Goal: Task Accomplishment & Management: Manage account settings

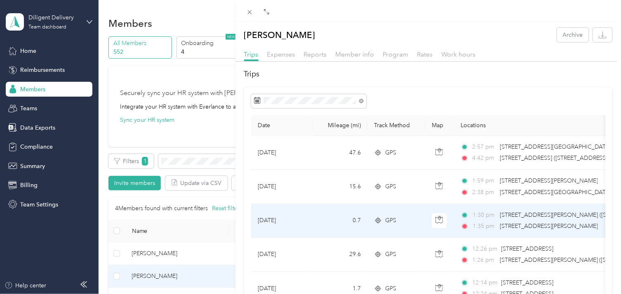
scroll to position [11, 0]
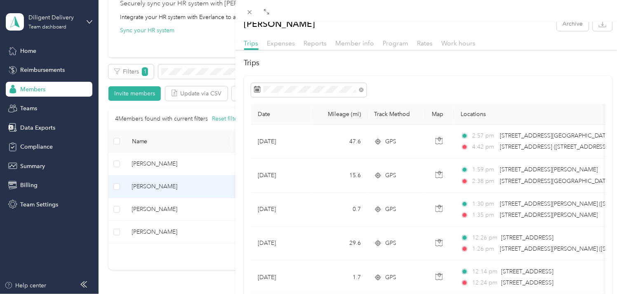
click at [199, 74] on div "[PERSON_NAME] Archive Trips Expenses Reports Member info Program Rates Work hou…" at bounding box center [310, 147] width 621 height 294
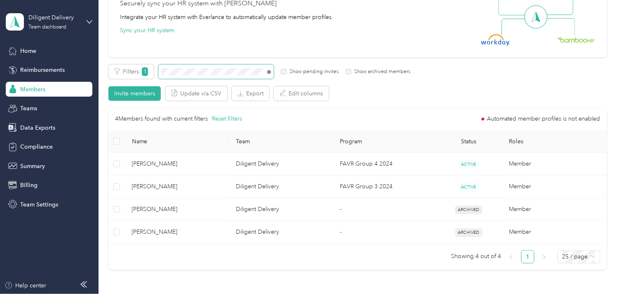
click at [268, 71] on icon at bounding box center [269, 72] width 4 height 4
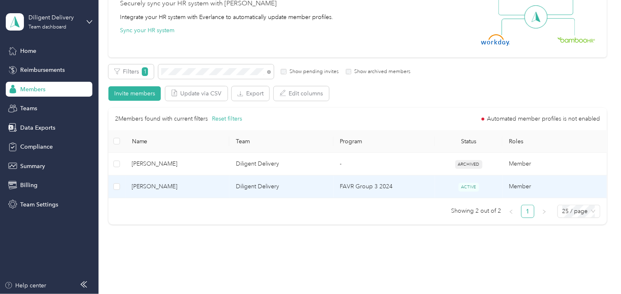
click at [214, 188] on span "[PERSON_NAME]" at bounding box center [177, 186] width 91 height 9
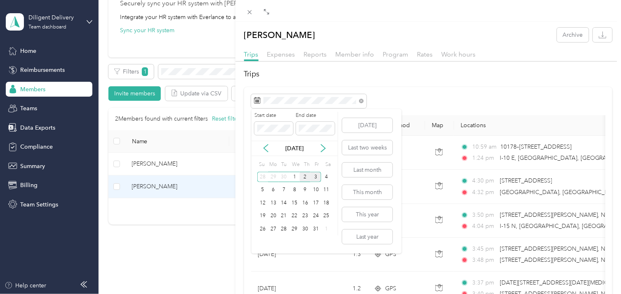
click at [304, 178] on div "2" at bounding box center [305, 177] width 11 height 10
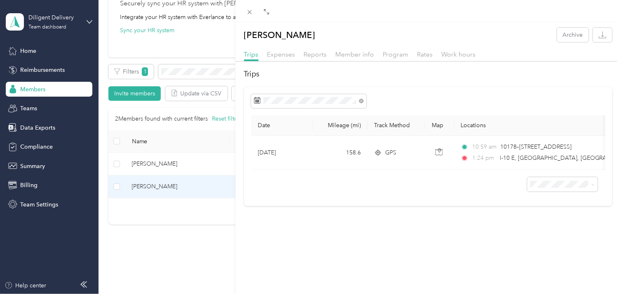
click at [204, 68] on div "[PERSON_NAME] Archive Trips Expenses Reports Member info Program Rates Work hou…" at bounding box center [310, 147] width 621 height 294
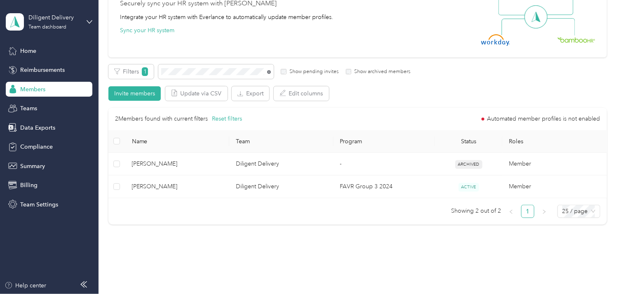
click at [268, 71] on icon at bounding box center [269, 72] width 4 height 4
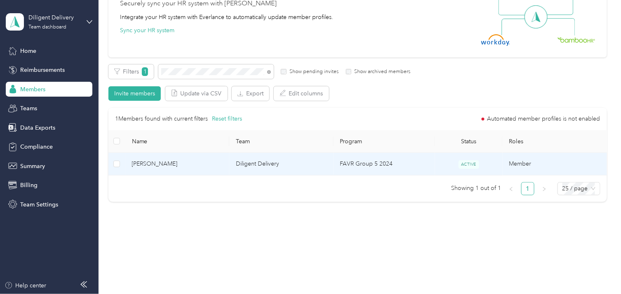
click at [197, 170] on td "[PERSON_NAME]" at bounding box center [177, 164] width 104 height 23
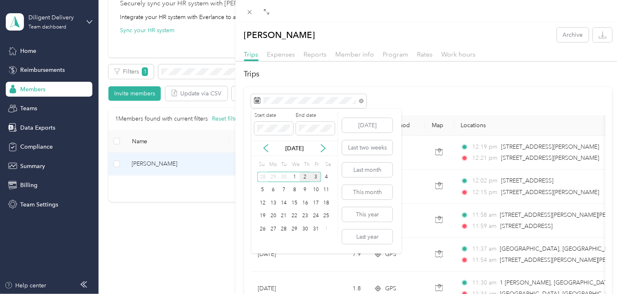
click at [303, 178] on div "2" at bounding box center [305, 177] width 11 height 10
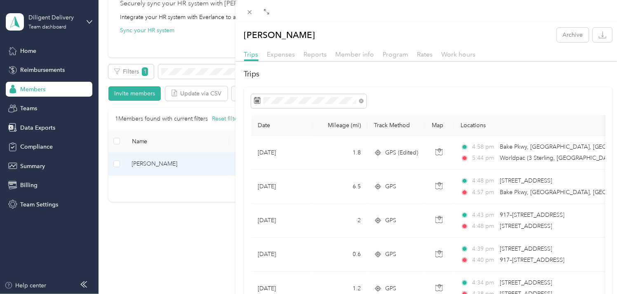
click at [201, 69] on div "[PERSON_NAME] Archive Trips Expenses Reports Member info Program Rates Work hou…" at bounding box center [310, 147] width 621 height 294
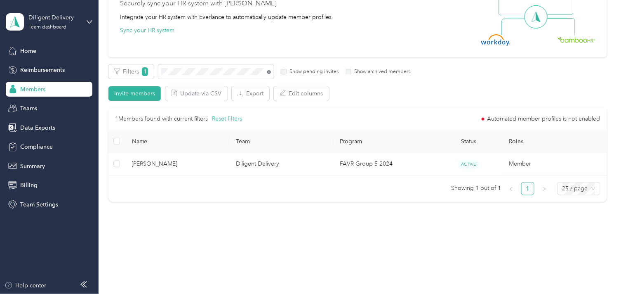
click at [267, 72] on icon at bounding box center [269, 72] width 4 height 4
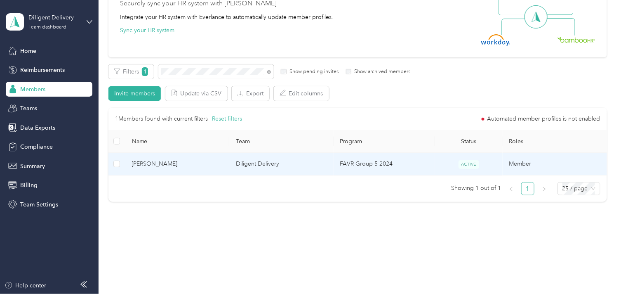
click at [200, 164] on span "[PERSON_NAME]" at bounding box center [177, 163] width 91 height 9
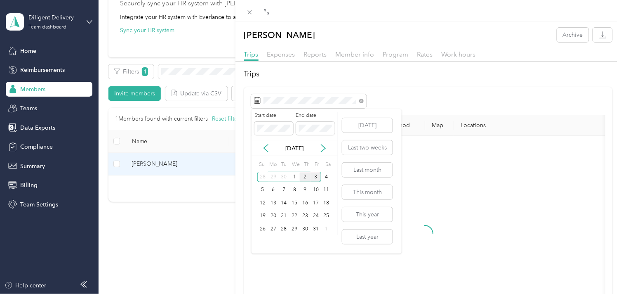
click at [304, 179] on div "2" at bounding box center [305, 177] width 11 height 10
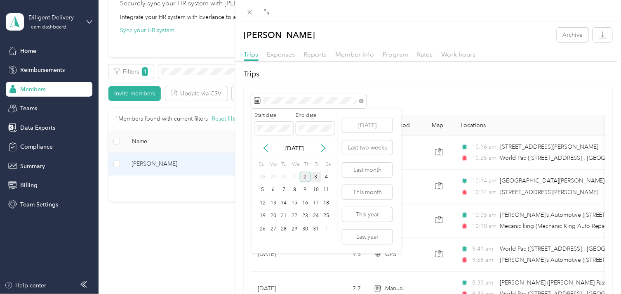
click at [304, 179] on div "2" at bounding box center [305, 177] width 11 height 10
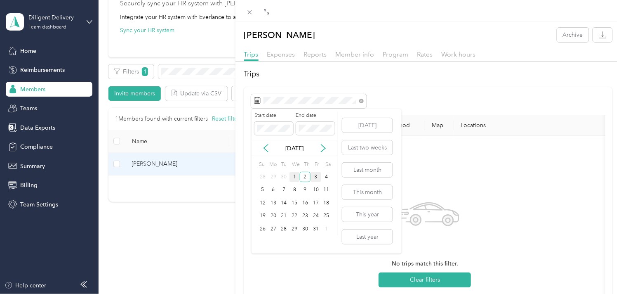
click at [297, 178] on div "1" at bounding box center [294, 177] width 11 height 10
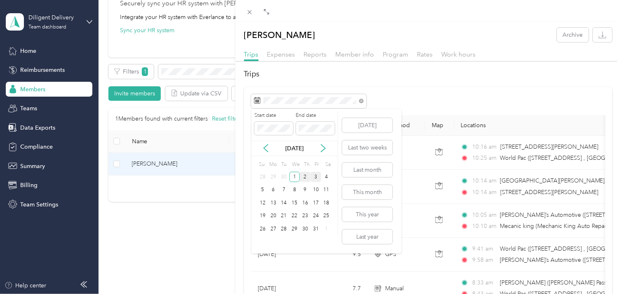
click at [306, 174] on div "2" at bounding box center [305, 177] width 11 height 10
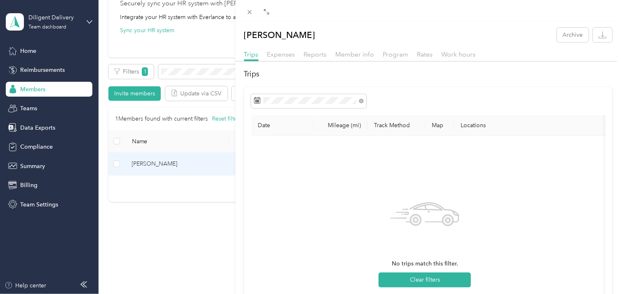
click at [202, 71] on div "[PERSON_NAME] Archive Trips Expenses Reports Member info Program Rates Work hou…" at bounding box center [310, 147] width 621 height 294
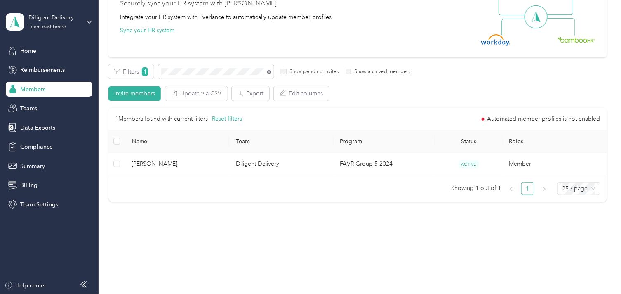
click at [269, 71] on icon at bounding box center [269, 72] width 4 height 4
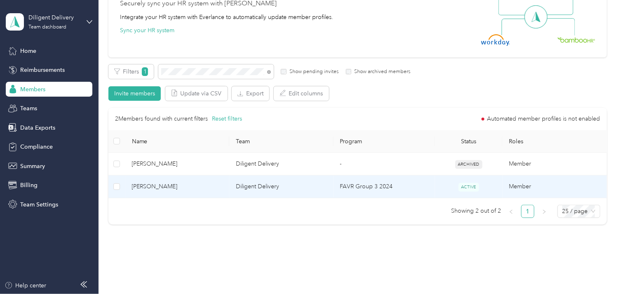
click at [219, 188] on span "[PERSON_NAME]" at bounding box center [177, 186] width 91 height 9
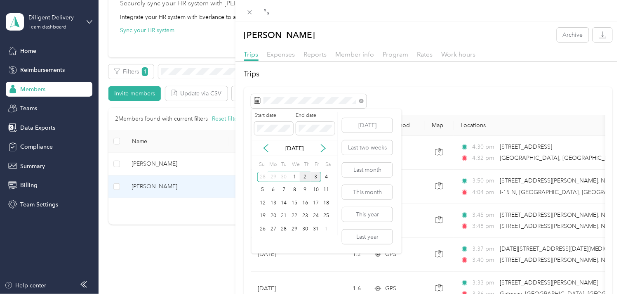
click at [304, 175] on div "2" at bounding box center [305, 177] width 11 height 10
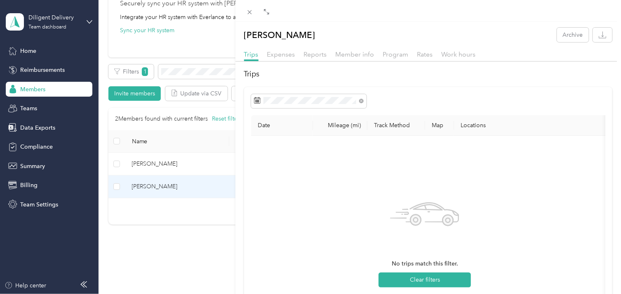
click at [200, 73] on div "[PERSON_NAME] Archive Trips Expenses Reports Member info Program Rates Work hou…" at bounding box center [310, 147] width 621 height 294
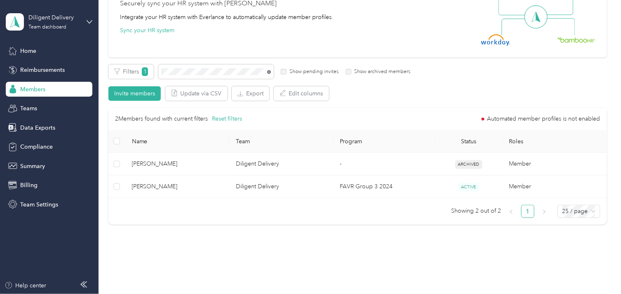
click at [268, 72] on icon at bounding box center [269, 72] width 4 height 4
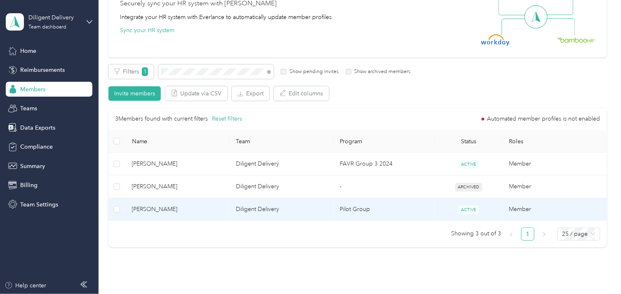
click at [214, 209] on span "[PERSON_NAME]" at bounding box center [177, 208] width 91 height 9
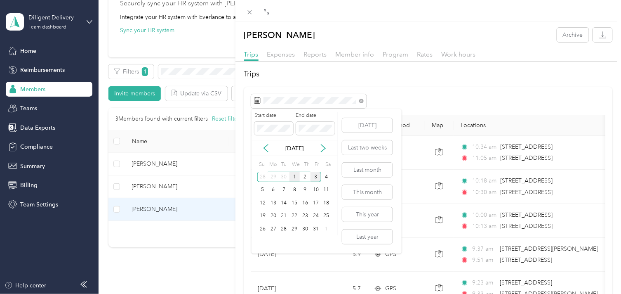
click at [291, 176] on div "1" at bounding box center [294, 177] width 11 height 10
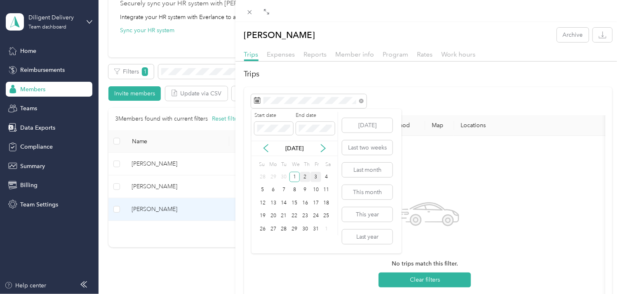
click at [303, 176] on div "2" at bounding box center [305, 177] width 11 height 10
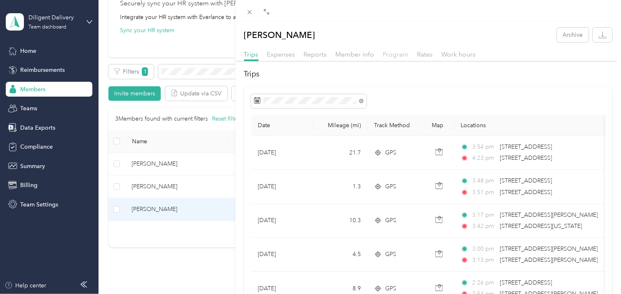
click at [394, 57] on span "Program" at bounding box center [396, 54] width 26 height 8
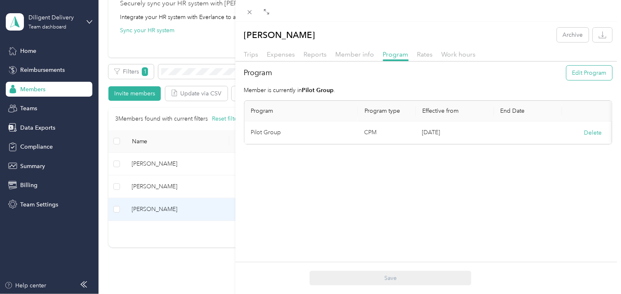
click at [587, 70] on button "Edit Program" at bounding box center [589, 73] width 46 height 14
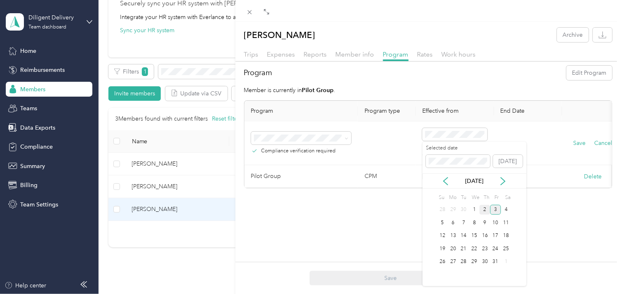
click at [486, 207] on div "2" at bounding box center [484, 209] width 11 height 10
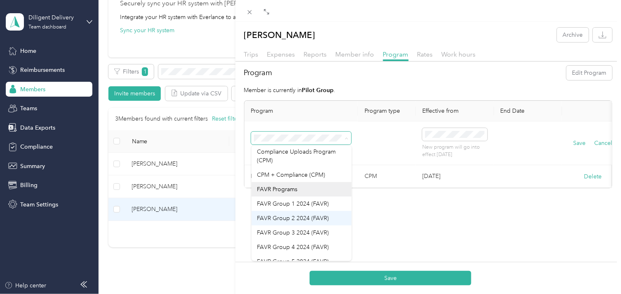
scroll to position [46, 0]
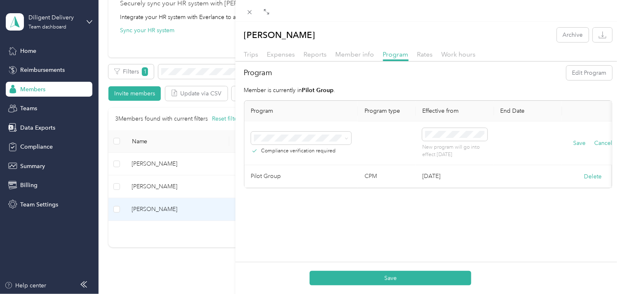
click at [306, 219] on li "FAVR Group 3 2024 (FAVR)" at bounding box center [302, 216] width 100 height 14
click at [579, 142] on button "Save" at bounding box center [579, 143] width 12 height 9
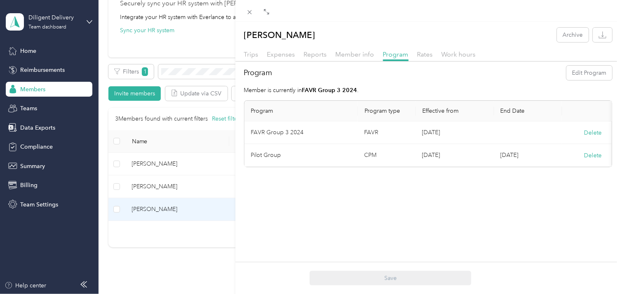
click at [397, 200] on div "[PERSON_NAME] Archive Trips Expenses Reports Member info Program Rates Work hou…" at bounding box center [427, 169] width 385 height 294
click at [187, 71] on div "[PERSON_NAME] Archive Trips Expenses Reports Member info Program Rates Work hou…" at bounding box center [310, 147] width 621 height 294
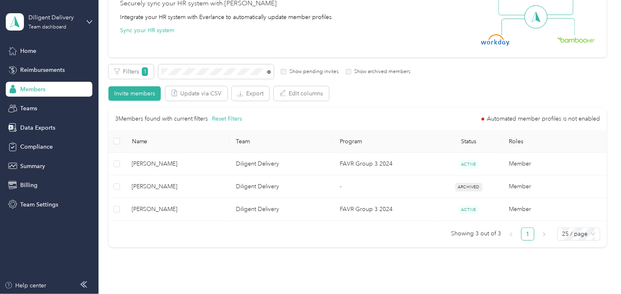
click at [268, 71] on icon at bounding box center [269, 72] width 4 height 4
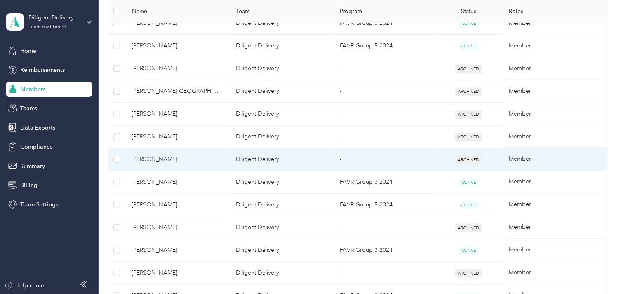
scroll to position [364, 0]
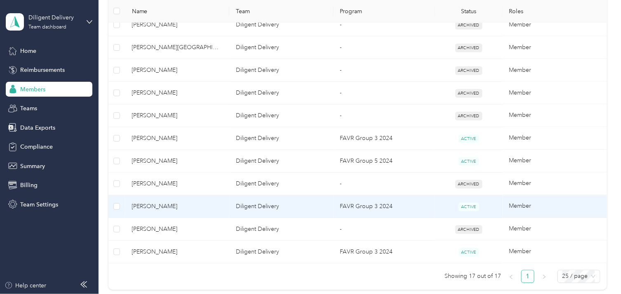
click at [200, 205] on span "[PERSON_NAME]" at bounding box center [177, 206] width 91 height 9
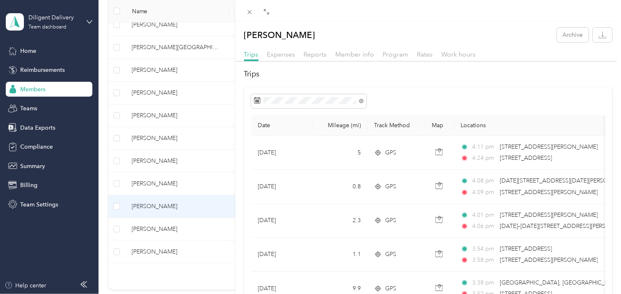
click at [352, 60] on div "Trips Expenses Reports Member info Program Rates Work hours" at bounding box center [427, 55] width 385 height 12
click at [351, 54] on span "Member info" at bounding box center [355, 54] width 39 height 8
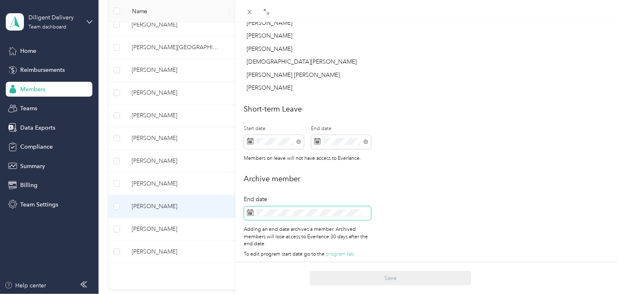
scroll to position [440, 0]
click at [299, 139] on icon at bounding box center [298, 141] width 5 height 5
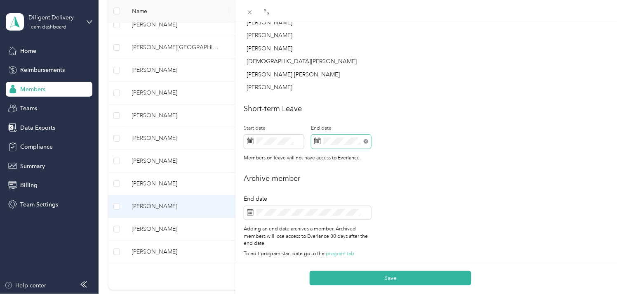
click at [364, 139] on icon at bounding box center [366, 141] width 5 height 5
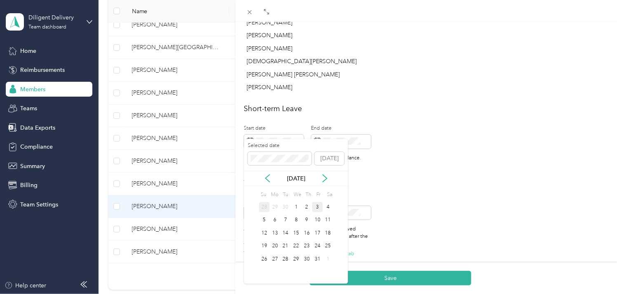
click at [264, 205] on div "28" at bounding box center [264, 207] width 11 height 10
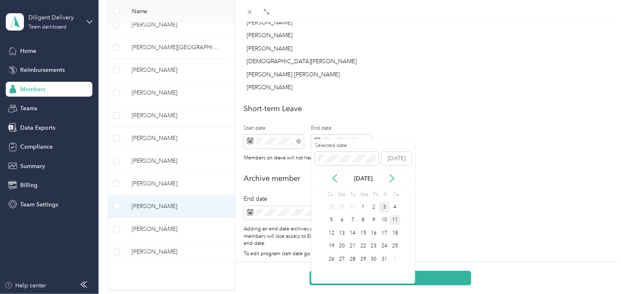
click at [393, 219] on div "11" at bounding box center [395, 220] width 11 height 10
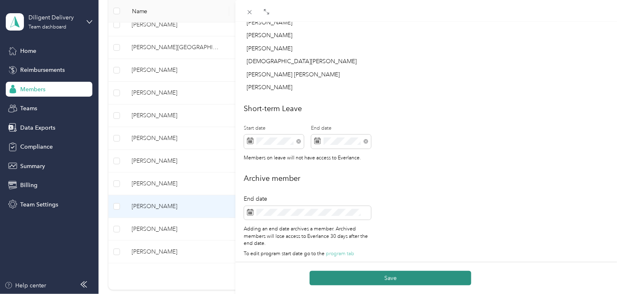
click at [402, 281] on button "Save" at bounding box center [391, 277] width 162 height 14
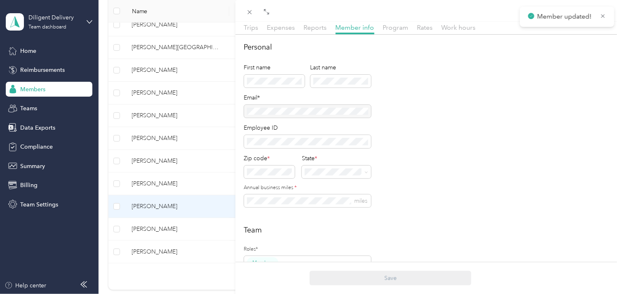
scroll to position [0, 0]
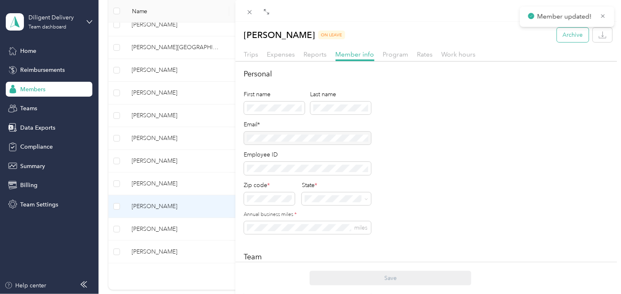
click at [567, 38] on button "Archive" at bounding box center [573, 35] width 32 height 14
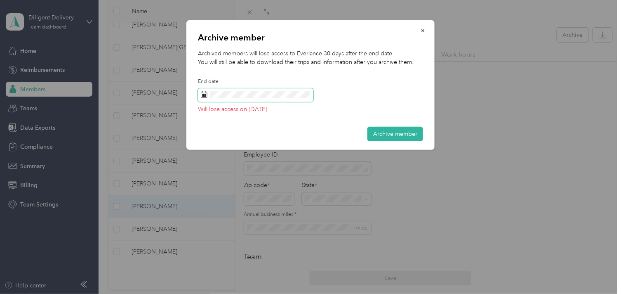
click at [254, 98] on span at bounding box center [255, 95] width 115 height 14
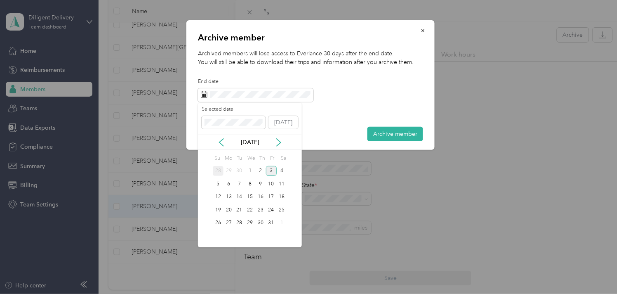
click at [219, 168] on div "28" at bounding box center [218, 171] width 11 height 10
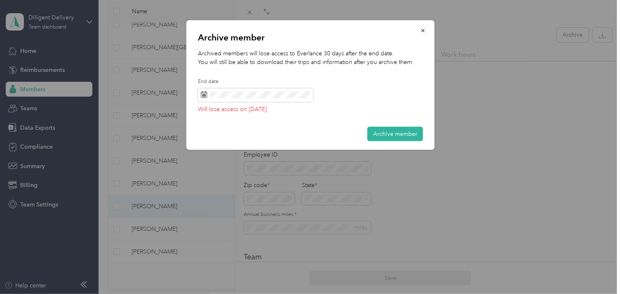
click at [405, 133] on button "Archive member" at bounding box center [395, 134] width 56 height 14
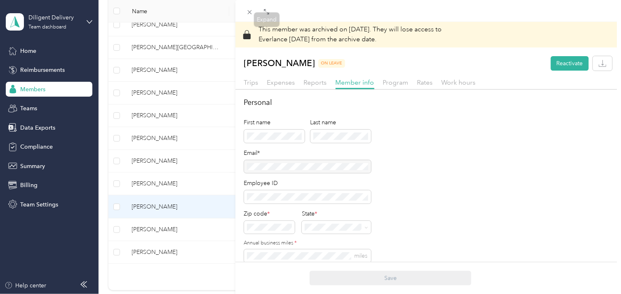
click at [248, 14] on icon at bounding box center [249, 12] width 7 height 7
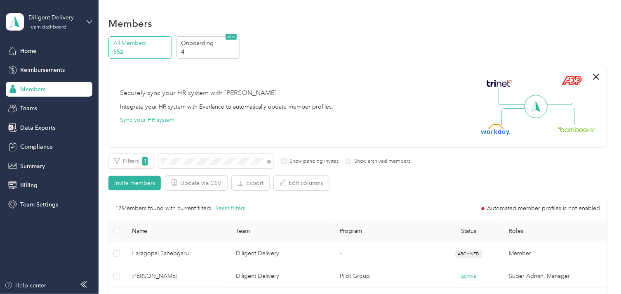
drag, startPoint x: 268, startPoint y: 162, endPoint x: 262, endPoint y: 159, distance: 6.8
click at [267, 161] on icon at bounding box center [269, 162] width 4 height 4
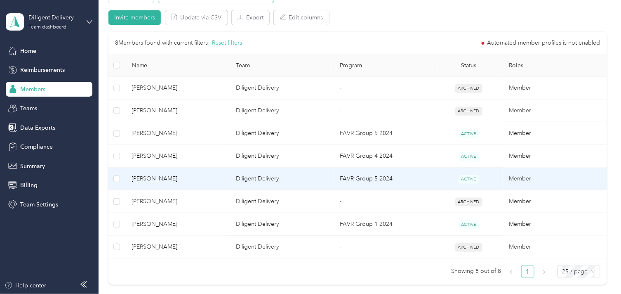
scroll to position [183, 0]
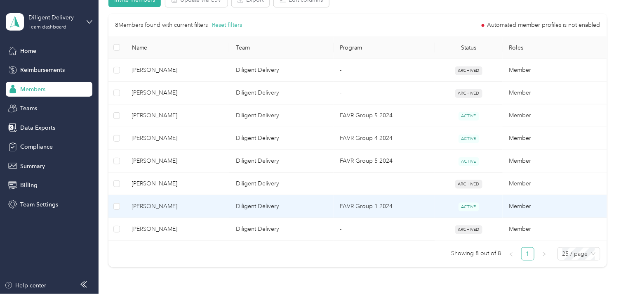
click at [202, 204] on span "[PERSON_NAME]" at bounding box center [177, 206] width 91 height 9
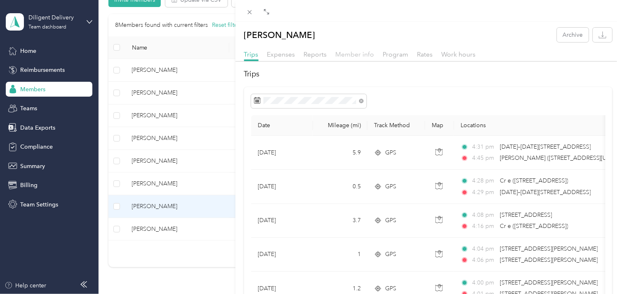
click at [353, 50] on span "Member info" at bounding box center [355, 54] width 39 height 8
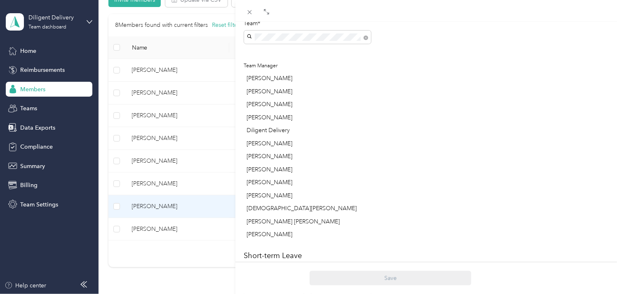
scroll to position [440, 0]
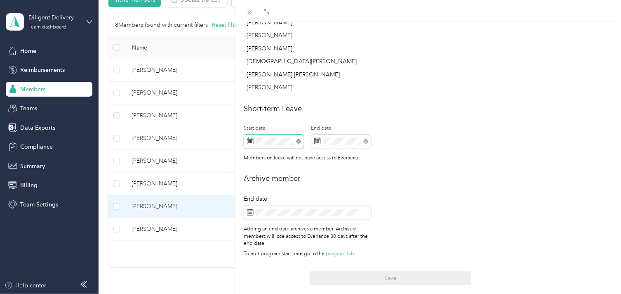
click at [300, 139] on icon at bounding box center [298, 141] width 5 height 5
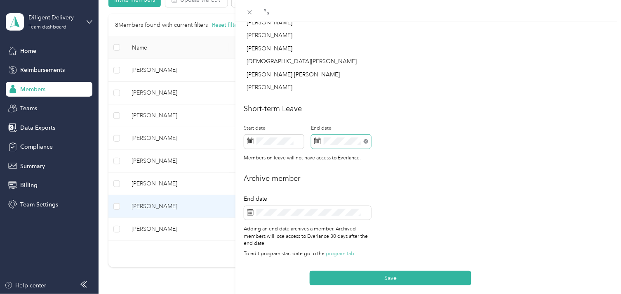
click at [367, 139] on icon at bounding box center [366, 141] width 5 height 5
click at [276, 134] on span at bounding box center [274, 141] width 60 height 14
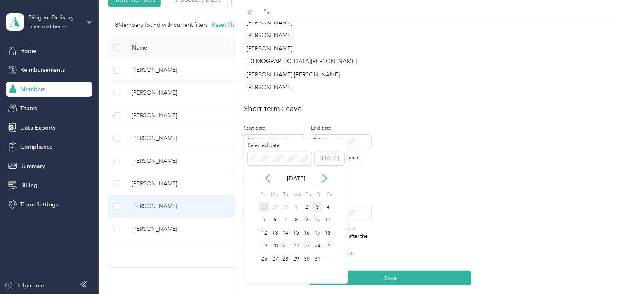
click at [262, 205] on div "28" at bounding box center [264, 207] width 11 height 10
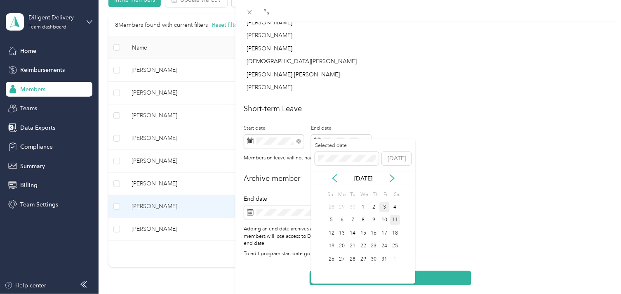
click at [395, 217] on div "11" at bounding box center [395, 220] width 11 height 10
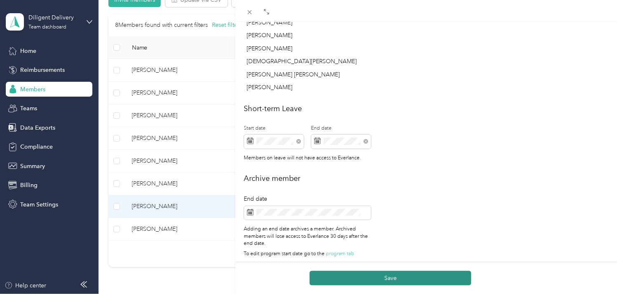
click at [398, 271] on button "Save" at bounding box center [391, 277] width 162 height 14
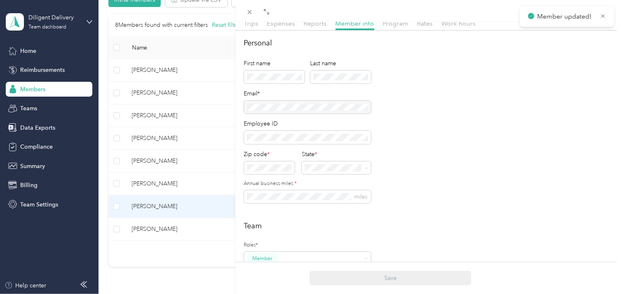
scroll to position [0, 0]
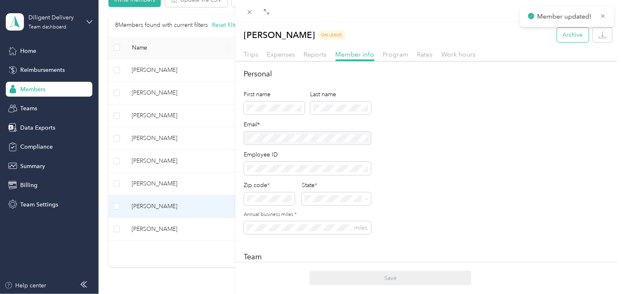
click at [558, 36] on button "Archive" at bounding box center [573, 35] width 32 height 14
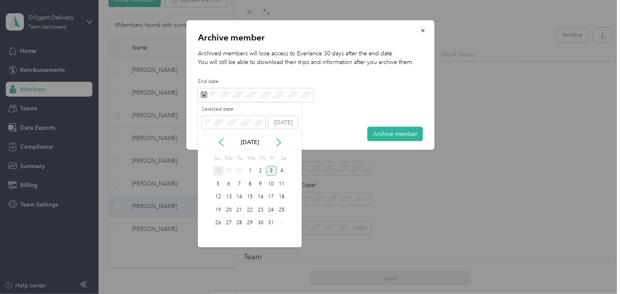
click at [219, 169] on div "28" at bounding box center [218, 171] width 11 height 10
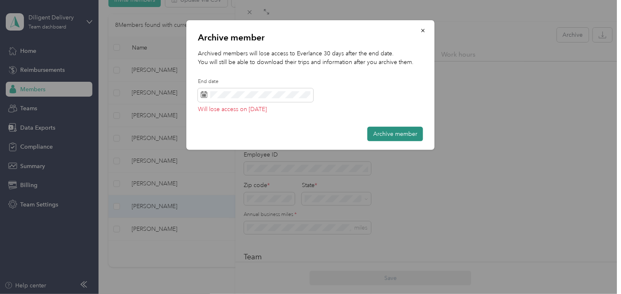
click at [384, 133] on button "Archive member" at bounding box center [395, 134] width 56 height 14
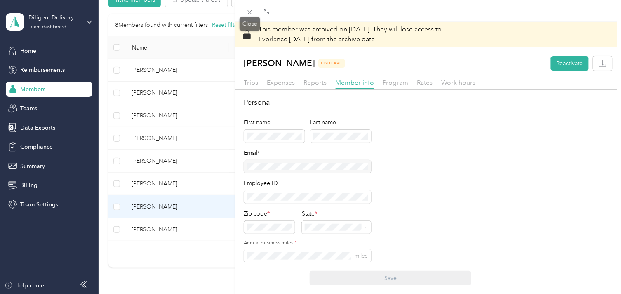
click at [252, 13] on icon at bounding box center [249, 12] width 7 height 7
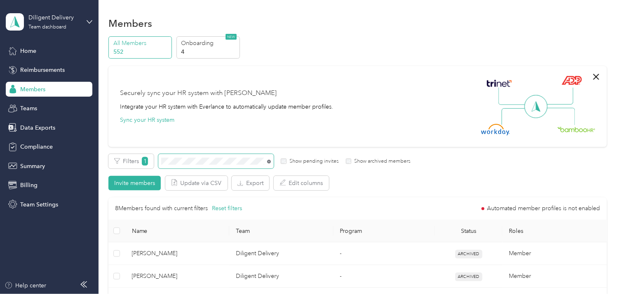
click at [268, 161] on icon at bounding box center [269, 162] width 4 height 4
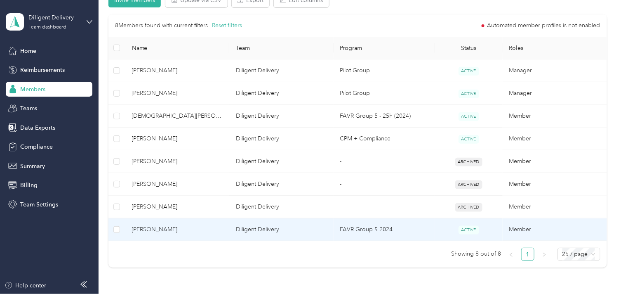
scroll to position [183, 0]
click at [270, 228] on td "Diligent Delivery" at bounding box center [281, 229] width 104 height 23
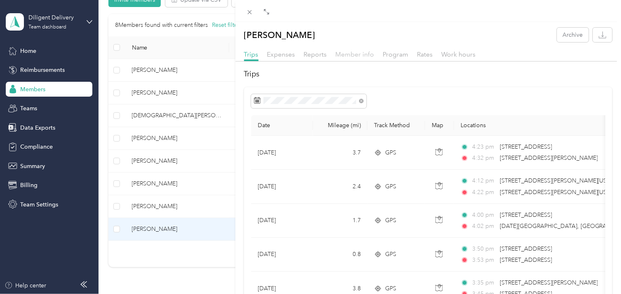
click at [361, 54] on span "Member info" at bounding box center [355, 54] width 39 height 8
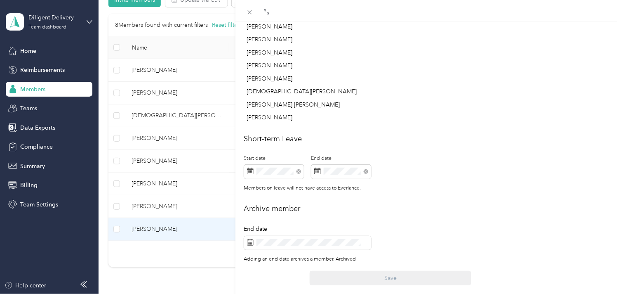
scroll to position [412, 0]
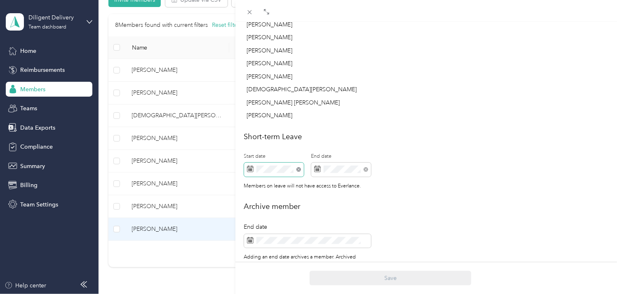
click at [300, 168] on icon at bounding box center [298, 169] width 2 height 2
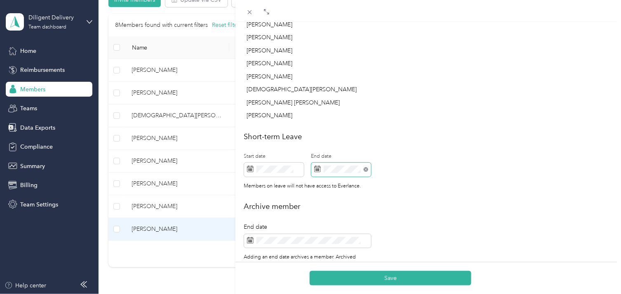
click at [366, 167] on icon at bounding box center [366, 169] width 5 height 5
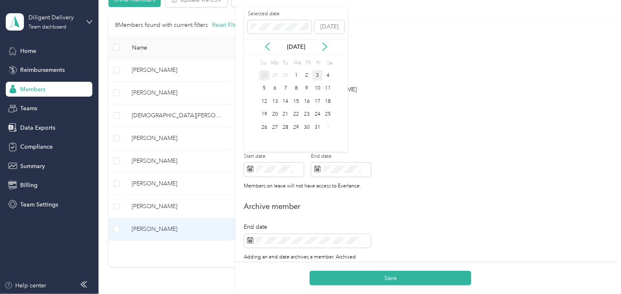
click at [263, 76] on div "28" at bounding box center [264, 75] width 11 height 10
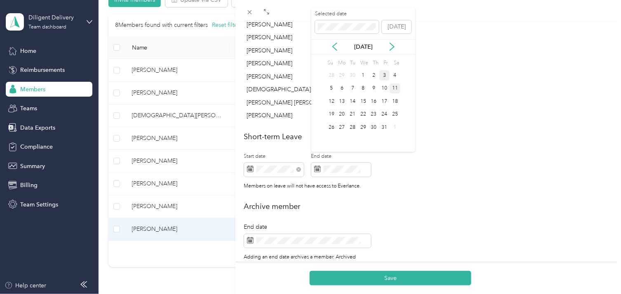
click at [396, 88] on div "11" at bounding box center [395, 88] width 11 height 10
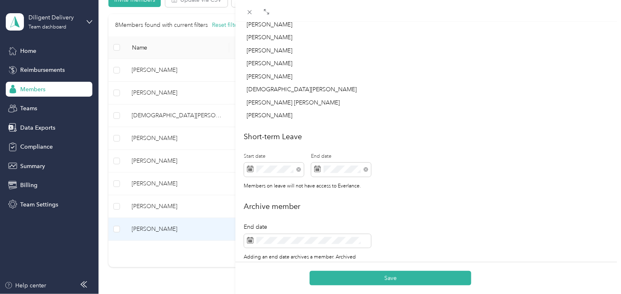
drag, startPoint x: 392, startPoint y: 277, endPoint x: 400, endPoint y: 273, distance: 9.2
click at [392, 276] on button "Save" at bounding box center [391, 277] width 162 height 14
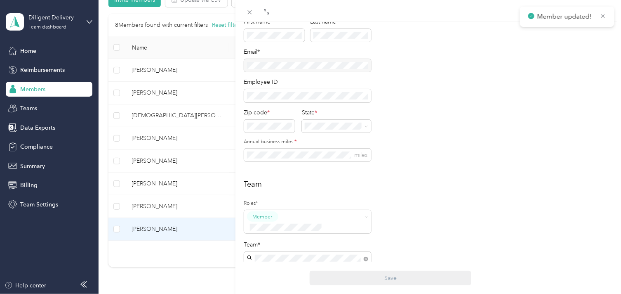
scroll to position [0, 0]
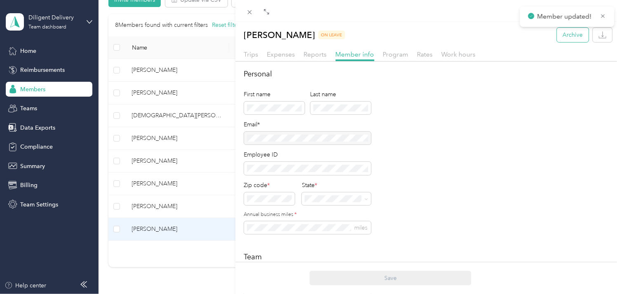
click at [563, 37] on button "Archive" at bounding box center [573, 35] width 32 height 14
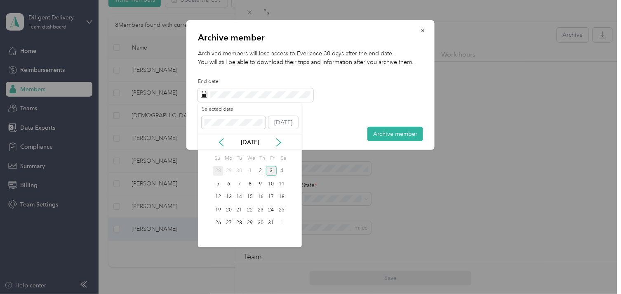
click at [217, 170] on div "28" at bounding box center [218, 171] width 11 height 10
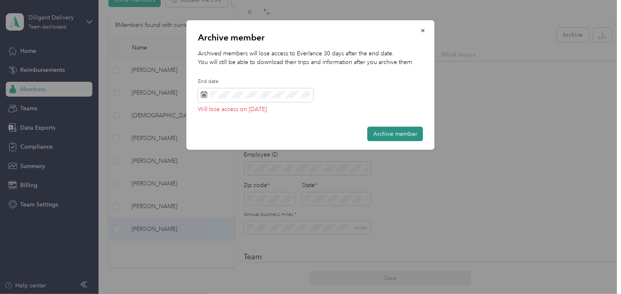
click at [393, 132] on button "Archive member" at bounding box center [395, 134] width 56 height 14
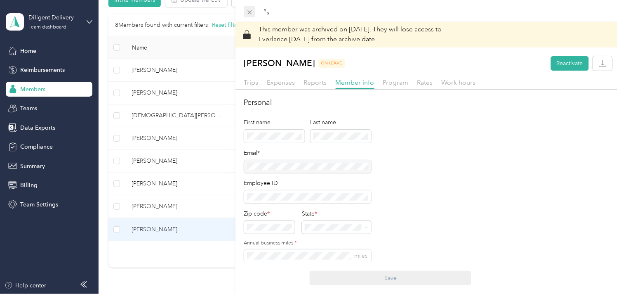
click at [246, 12] on icon at bounding box center [249, 12] width 7 height 7
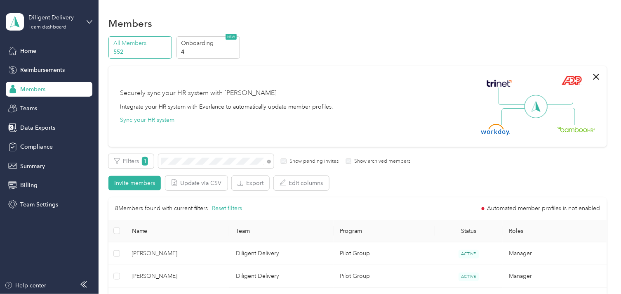
drag, startPoint x: 269, startPoint y: 162, endPoint x: 264, endPoint y: 158, distance: 6.5
click at [266, 159] on span at bounding box center [267, 161] width 7 height 9
drag, startPoint x: 267, startPoint y: 160, endPoint x: 262, endPoint y: 159, distance: 5.0
click at [267, 160] on icon at bounding box center [269, 162] width 4 height 4
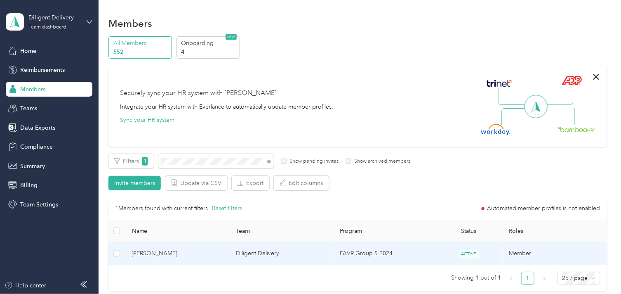
click at [221, 252] on span "[PERSON_NAME]" at bounding box center [177, 253] width 91 height 9
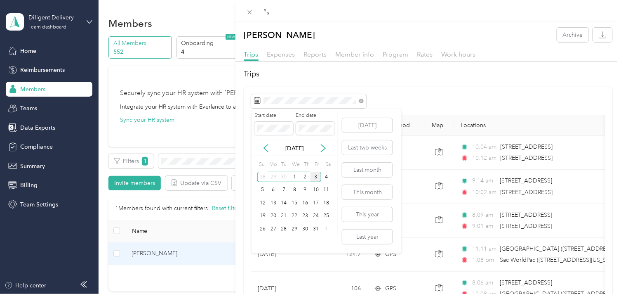
click at [315, 178] on div "3" at bounding box center [315, 177] width 11 height 10
click at [315, 177] on div "3" at bounding box center [315, 177] width 11 height 10
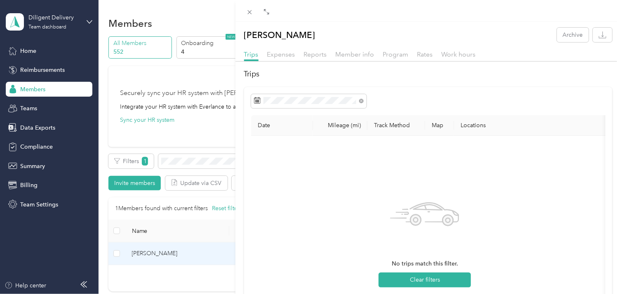
click at [220, 161] on div "[PERSON_NAME] Archive Trips Expenses Reports Member info Program Rates Work hou…" at bounding box center [310, 147] width 621 height 294
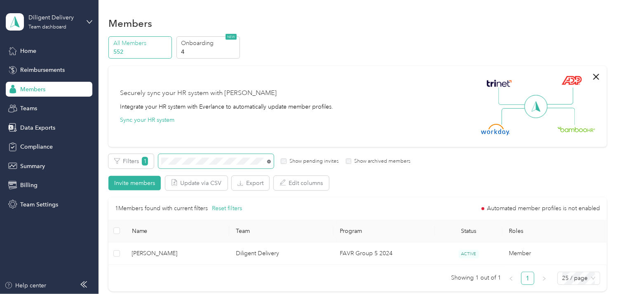
click at [269, 162] on icon at bounding box center [269, 162] width 4 height 4
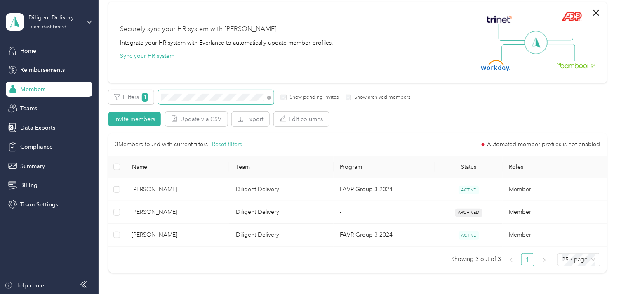
scroll to position [135, 0]
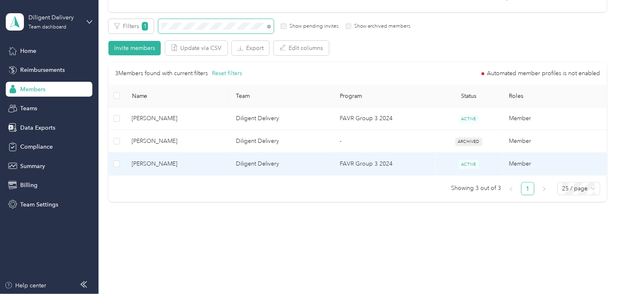
click at [233, 168] on td "Diligent Delivery" at bounding box center [281, 164] width 104 height 23
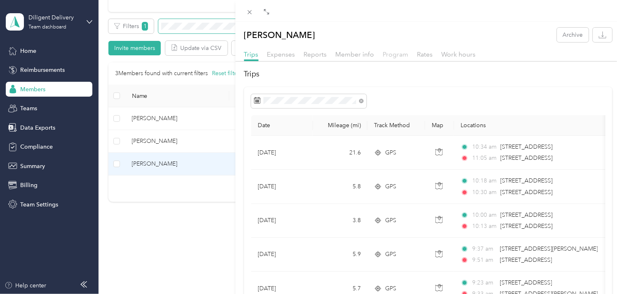
click at [401, 55] on span "Program" at bounding box center [396, 54] width 26 height 8
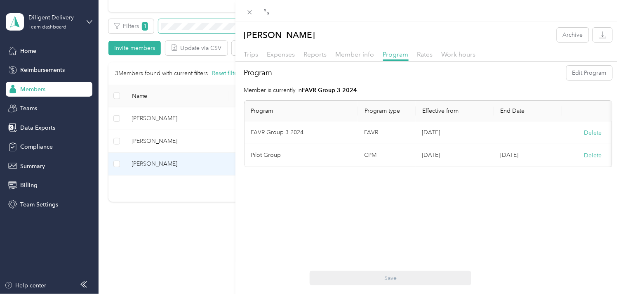
click at [184, 22] on div "[PERSON_NAME] Archive Trips Expenses Reports Member info Program Rates Work hou…" at bounding box center [310, 147] width 621 height 294
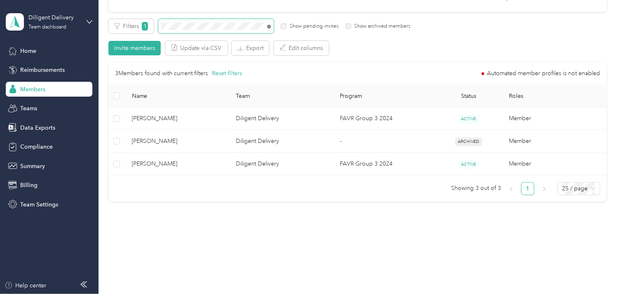
click at [269, 27] on icon at bounding box center [269, 27] width 4 height 4
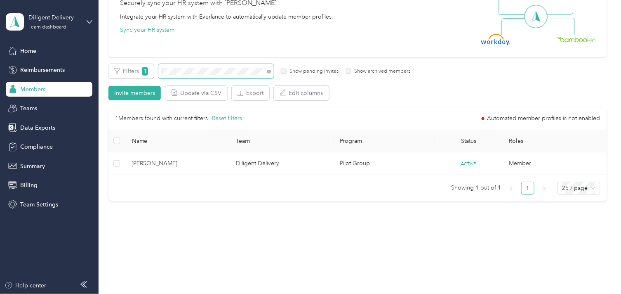
scroll to position [89, 0]
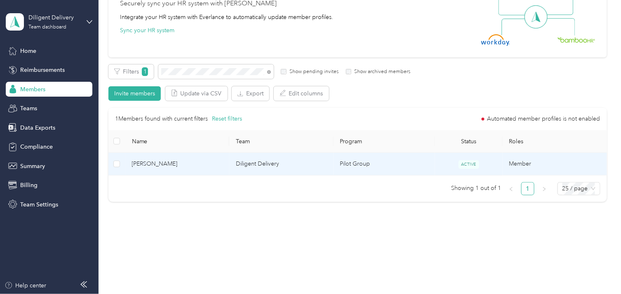
click at [242, 167] on td "Diligent Delivery" at bounding box center [281, 164] width 104 height 23
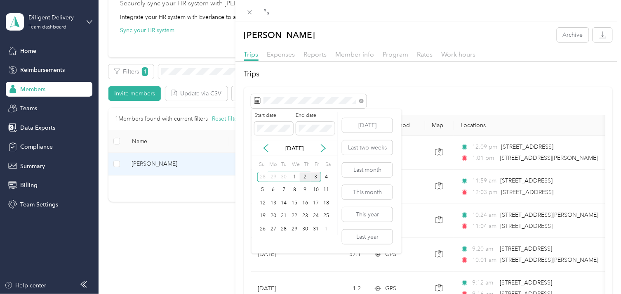
click at [303, 178] on div "2" at bounding box center [305, 177] width 11 height 10
